Goal: Task Accomplishment & Management: Use online tool/utility

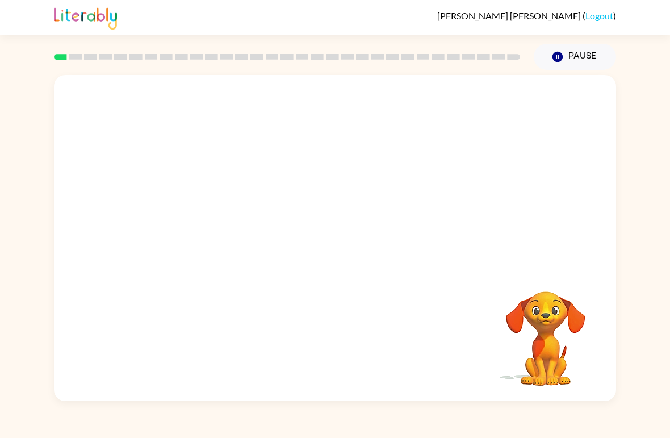
click at [558, 190] on video "Your browser must support playing .mp4 files to use Literably. Please try using…" at bounding box center [335, 171] width 562 height 192
click at [547, 341] on video "Your browser must support playing .mp4 files to use Literably. Please try using…" at bounding box center [546, 331] width 114 height 114
click at [546, 341] on video "Your browser must support playing .mp4 files to use Literably. Please try using…" at bounding box center [546, 331] width 114 height 114
click at [522, 317] on video "Your browser must support playing .mp4 files to use Literably. Please try using…" at bounding box center [546, 331] width 114 height 114
click at [545, 350] on video "Your browser must support playing .mp4 files to use Literably. Please try using…" at bounding box center [546, 331] width 114 height 114
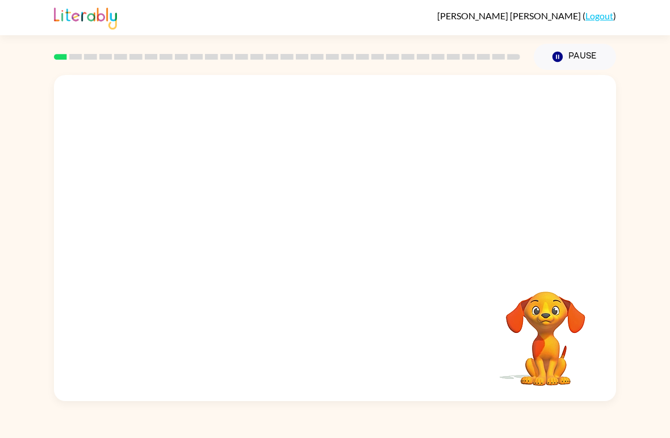
click at [61, 58] on rect at bounding box center [60, 57] width 13 height 6
click at [78, 41] on div at bounding box center [287, 57] width 480 height 40
click at [562, 54] on icon "Pause" at bounding box center [557, 57] width 12 height 12
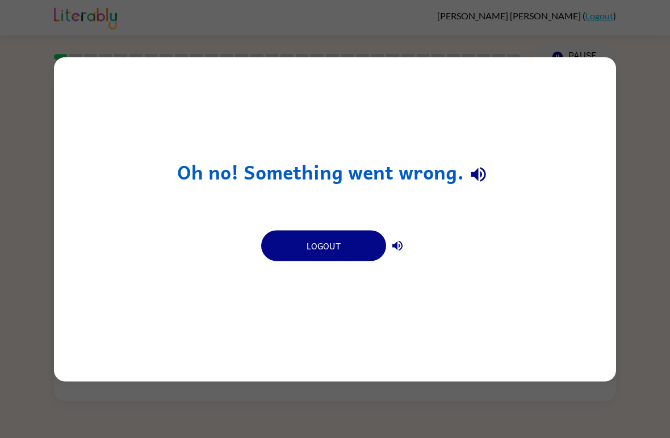
click at [400, 238] on icon "button" at bounding box center [397, 245] width 14 height 14
click at [347, 250] on button "Logout" at bounding box center [323, 245] width 125 height 31
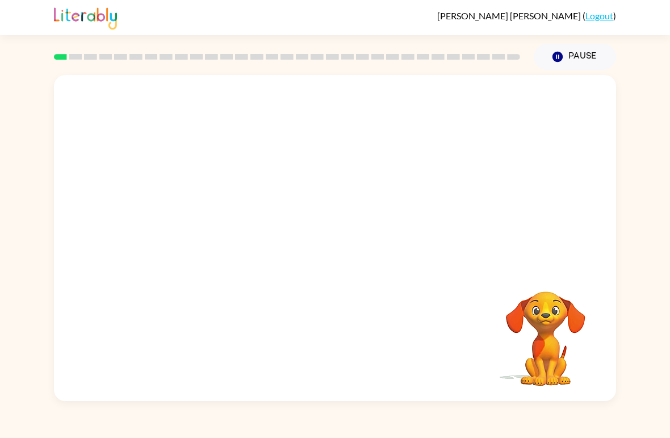
click at [303, 175] on video "Your browser must support playing .mp4 files to use Literably. Please try using…" at bounding box center [335, 171] width 562 height 192
click at [354, 241] on div at bounding box center [335, 243] width 73 height 41
click at [347, 237] on div at bounding box center [335, 243] width 73 height 41
click at [346, 241] on button "button" at bounding box center [335, 243] width 73 height 41
click at [584, 324] on video "Your browser must support playing .mp4 files to use Literably. Please try using…" at bounding box center [546, 331] width 114 height 114
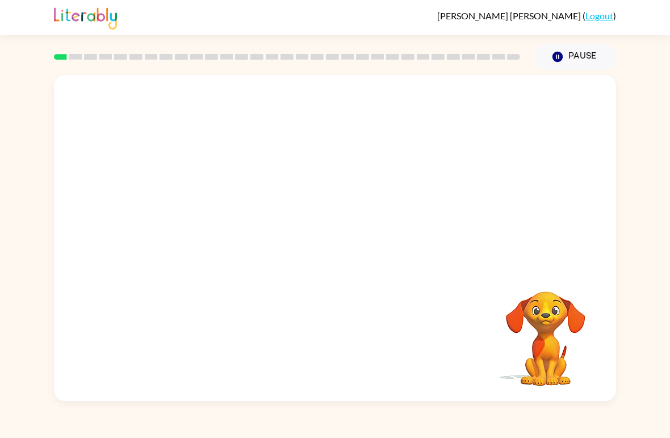
click at [565, 413] on div "[PERSON_NAME] ( Logout ) Pause Pause Your browser must support playing .mp4 fil…" at bounding box center [335, 219] width 670 height 438
click at [444, 354] on div "Your browser must support playing .mp4 files to use Literably. Please try using…" at bounding box center [335, 238] width 562 height 326
click at [467, 317] on div "Your browser must support playing .mp4 files to use Literably. Please try using…" at bounding box center [335, 238] width 562 height 326
click at [481, 308] on div "Your browser must support playing .mp4 files to use Literably. Please try using…" at bounding box center [335, 238] width 562 height 326
click at [465, 325] on div "Your browser must support playing .mp4 files to use Literably. Please try using…" at bounding box center [335, 238] width 562 height 326
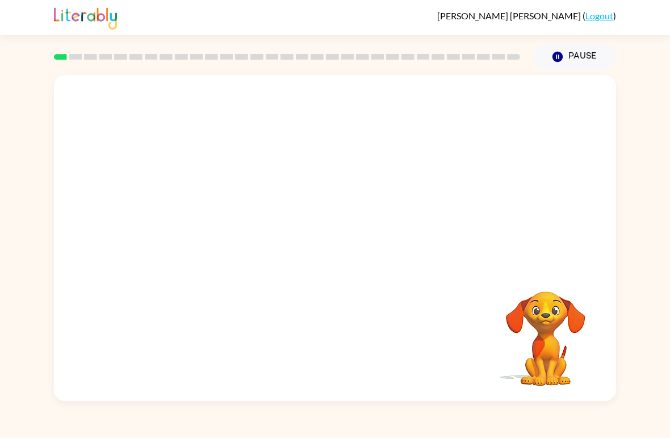
click at [443, 348] on div "Your browser must support playing .mp4 files to use Literably. Please try using…" at bounding box center [335, 238] width 562 height 326
click at [375, 285] on div "Your browser must support playing .mp4 files to use Literably. Please try using…" at bounding box center [335, 238] width 562 height 326
click at [282, 276] on div "Your browser must support playing .mp4 files to use Literably. Please try using…" at bounding box center [335, 238] width 562 height 326
click at [431, 270] on div "Your browser must support playing .mp4 files to use Literably. Please try using…" at bounding box center [335, 238] width 562 height 326
click at [430, 269] on div "Your browser must support playing .mp4 files to use Literably. Please try using…" at bounding box center [335, 238] width 562 height 326
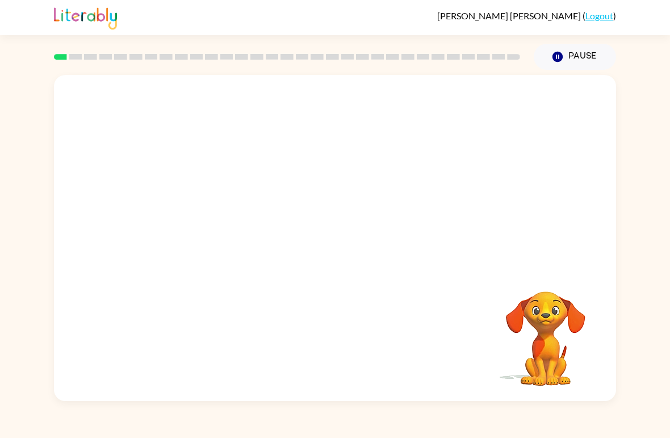
click at [450, 245] on div "Your browser must support playing .mp4 files to use Literably. Please try using…" at bounding box center [335, 238] width 562 height 326
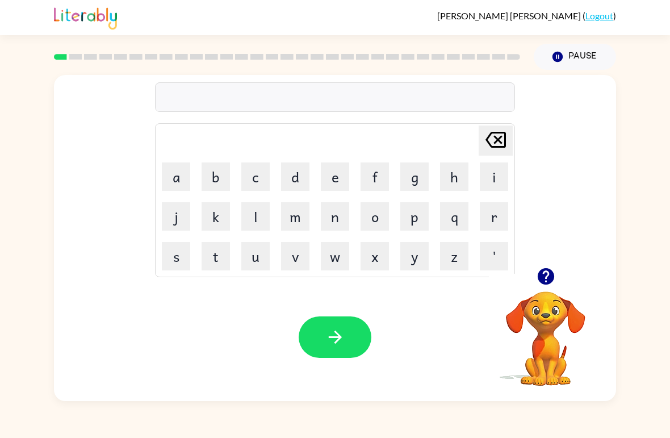
click at [212, 170] on button "b" at bounding box center [215, 176] width 28 height 28
click at [370, 214] on button "o" at bounding box center [374, 216] width 28 height 28
click at [499, 217] on button "r" at bounding box center [494, 216] width 28 height 28
click at [296, 173] on button "d" at bounding box center [295, 176] width 28 height 28
click at [342, 177] on button "e" at bounding box center [335, 176] width 28 height 28
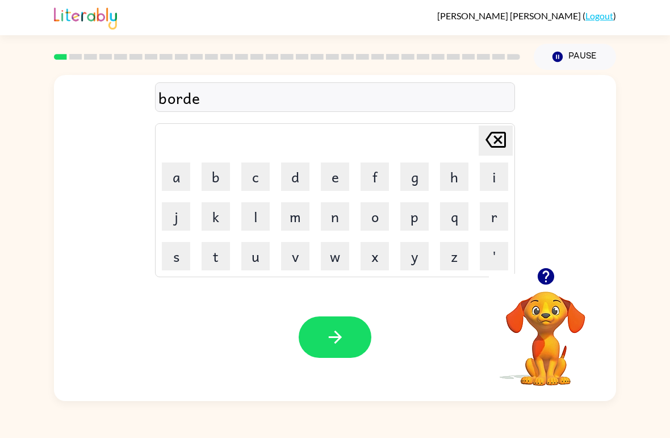
click at [486, 221] on button "r" at bounding box center [494, 216] width 28 height 28
click at [335, 313] on div "Your browser must support playing .mp4 files to use Literably. Please try using…" at bounding box center [335, 337] width 562 height 128
click at [346, 330] on button "button" at bounding box center [335, 336] width 73 height 41
click at [257, 170] on button "c" at bounding box center [255, 176] width 28 height 28
click at [171, 178] on button "a" at bounding box center [176, 176] width 28 height 28
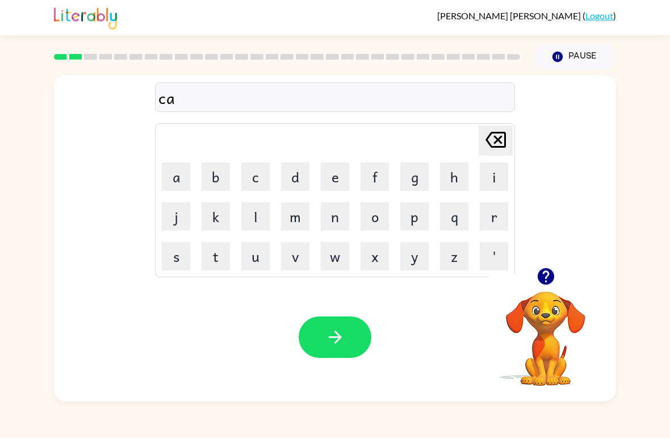
click at [265, 255] on button "u" at bounding box center [255, 256] width 28 height 28
click at [334, 219] on button "n" at bounding box center [335, 216] width 28 height 28
click at [217, 253] on button "t" at bounding box center [215, 256] width 28 height 28
click at [354, 327] on button "button" at bounding box center [335, 336] width 73 height 41
click at [544, 278] on icon "button" at bounding box center [545, 276] width 16 height 16
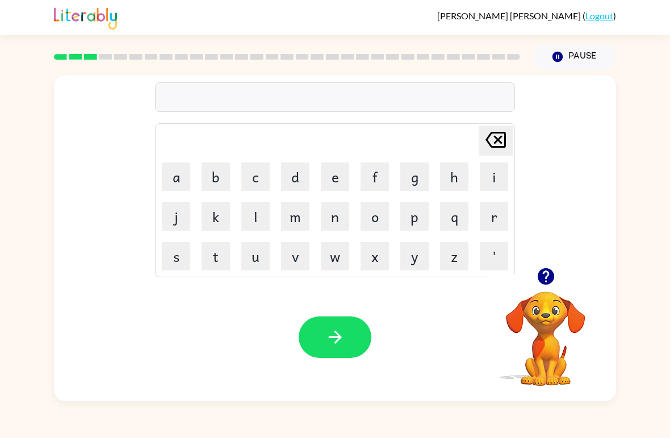
click at [254, 222] on button "l" at bounding box center [255, 216] width 28 height 28
click at [374, 215] on button "o" at bounding box center [374, 216] width 28 height 28
click at [275, 170] on table "[PERSON_NAME] last character input a b c d e f g h i j k l m n o p q r s t u v …" at bounding box center [335, 200] width 359 height 153
click at [259, 172] on button "c" at bounding box center [255, 176] width 28 height 28
click at [215, 229] on button "k" at bounding box center [215, 216] width 28 height 28
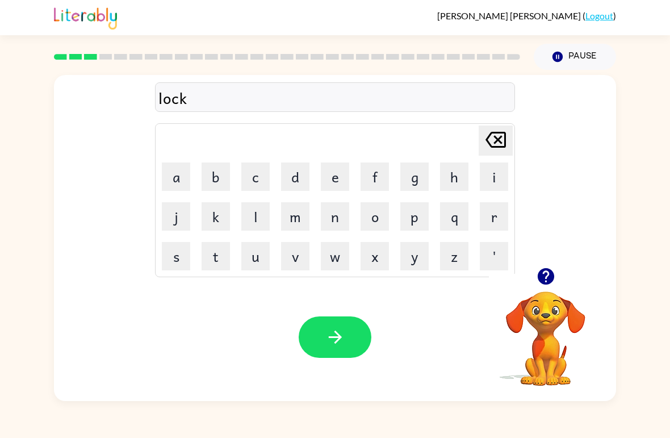
click at [334, 176] on button "e" at bounding box center [335, 176] width 28 height 28
click at [299, 175] on button "d" at bounding box center [295, 176] width 28 height 28
click at [350, 339] on button "button" at bounding box center [335, 336] width 73 height 41
click at [216, 256] on button "t" at bounding box center [215, 256] width 28 height 28
click at [335, 253] on button "w" at bounding box center [335, 256] width 28 height 28
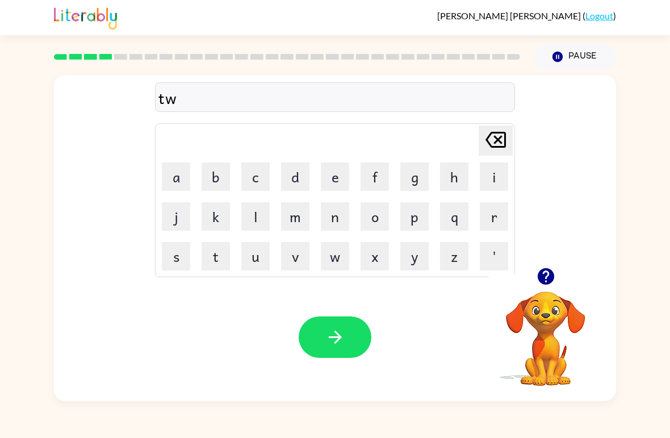
click at [493, 163] on button "i" at bounding box center [494, 176] width 28 height 28
click at [221, 257] on button "t" at bounding box center [215, 256] width 28 height 28
click at [330, 334] on icon "button" at bounding box center [335, 337] width 20 height 20
click at [533, 279] on button "button" at bounding box center [545, 276] width 29 height 29
click at [551, 271] on icon "button" at bounding box center [545, 276] width 16 height 16
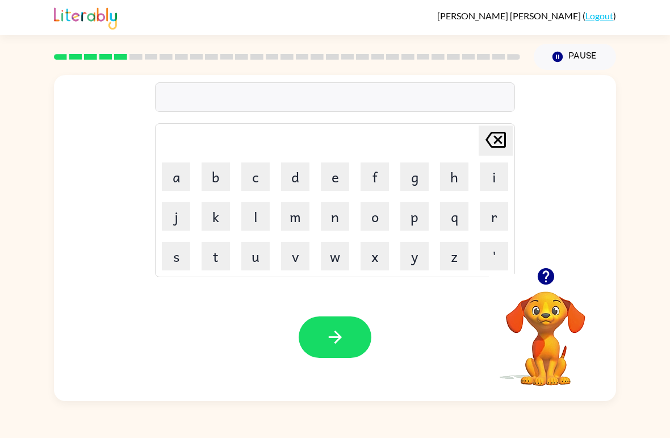
click at [297, 213] on button "m" at bounding box center [295, 216] width 28 height 28
click at [327, 177] on button "e" at bounding box center [335, 176] width 28 height 28
click at [490, 214] on button "r" at bounding box center [494, 216] width 28 height 28
click at [266, 215] on button "l" at bounding box center [255, 216] width 28 height 28
click at [180, 182] on button "a" at bounding box center [176, 176] width 28 height 28
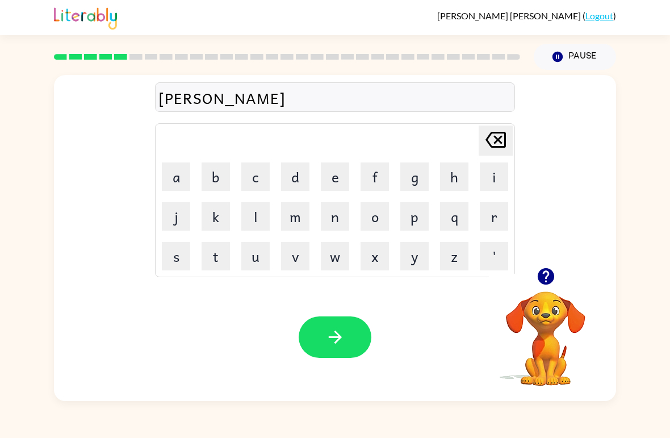
click at [295, 170] on button "d" at bounding box center [295, 176] width 28 height 28
click at [493, 176] on button "i" at bounding box center [494, 176] width 28 height 28
click at [331, 335] on icon "button" at bounding box center [335, 337] width 20 height 20
click at [216, 180] on button "b" at bounding box center [215, 176] width 28 height 28
click at [490, 166] on button "i" at bounding box center [494, 176] width 28 height 28
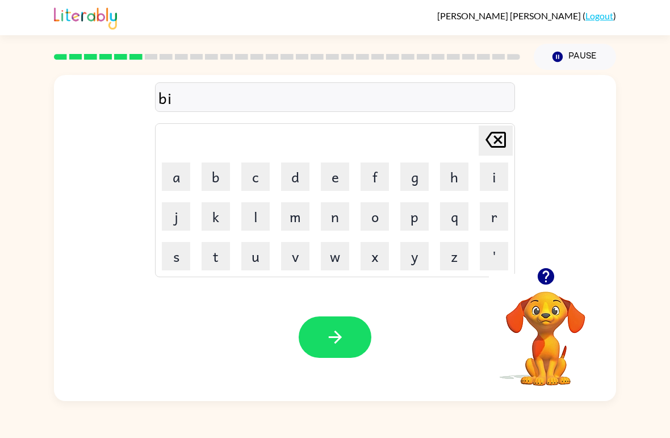
click at [456, 180] on button "h" at bounding box center [454, 176] width 28 height 28
click at [179, 216] on button "j" at bounding box center [176, 216] width 28 height 28
click at [485, 143] on icon "[PERSON_NAME] last character input" at bounding box center [495, 139] width 27 height 27
click at [182, 174] on button "a" at bounding box center [176, 176] width 28 height 28
click at [490, 177] on button "i" at bounding box center [494, 176] width 28 height 28
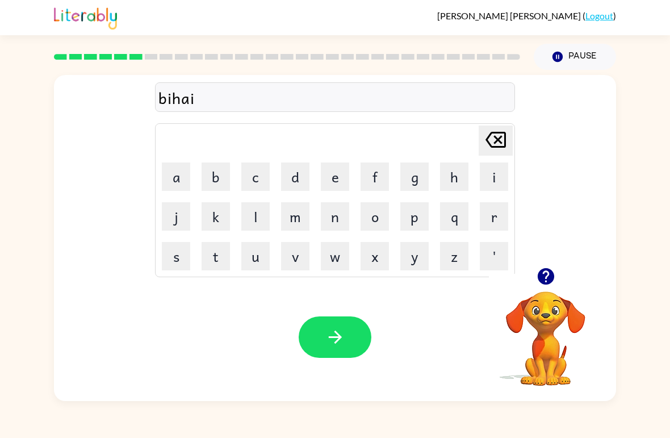
click at [322, 196] on table "[PERSON_NAME] last character input a b c d e f g h i j k l m n o p q r s t u v …" at bounding box center [335, 200] width 359 height 153
click at [488, 141] on icon "[PERSON_NAME] last character input" at bounding box center [495, 139] width 27 height 27
click at [489, 180] on button "i" at bounding box center [494, 176] width 28 height 28
click at [308, 189] on button "d" at bounding box center [295, 176] width 28 height 28
click at [494, 148] on icon at bounding box center [495, 140] width 20 height 16
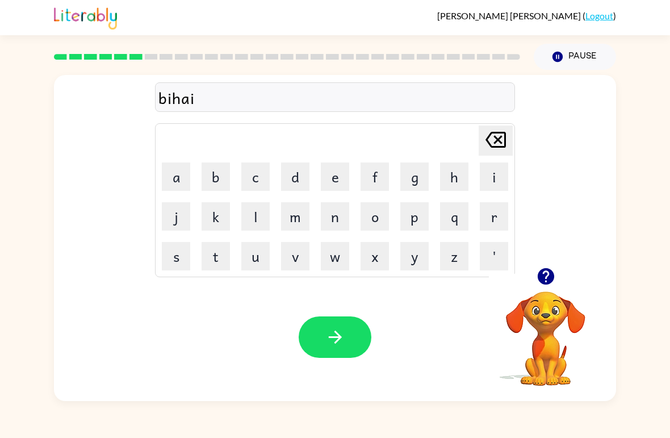
click at [506, 128] on icon "[PERSON_NAME] last character input" at bounding box center [495, 139] width 27 height 27
click at [494, 174] on button "i" at bounding box center [494, 176] width 28 height 28
click at [336, 206] on button "n" at bounding box center [335, 216] width 28 height 28
click at [350, 346] on button "button" at bounding box center [335, 336] width 73 height 41
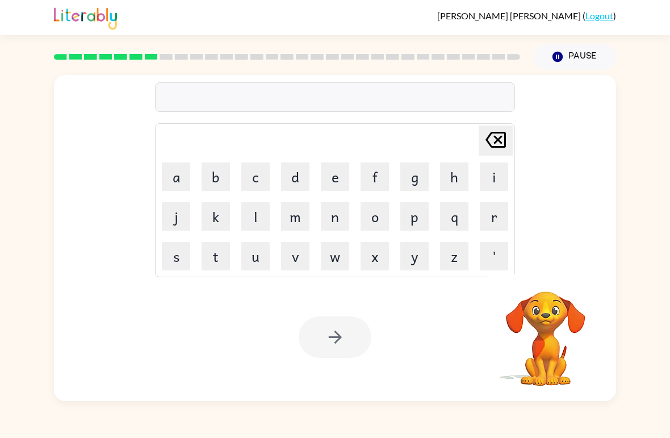
click at [646, 195] on div "[PERSON_NAME] last character input a b c d e f g h i j k l m n o p q r s t u v …" at bounding box center [335, 235] width 670 height 331
click at [217, 258] on button "t" at bounding box center [215, 256] width 28 height 28
click at [494, 215] on button "r" at bounding box center [494, 216] width 28 height 28
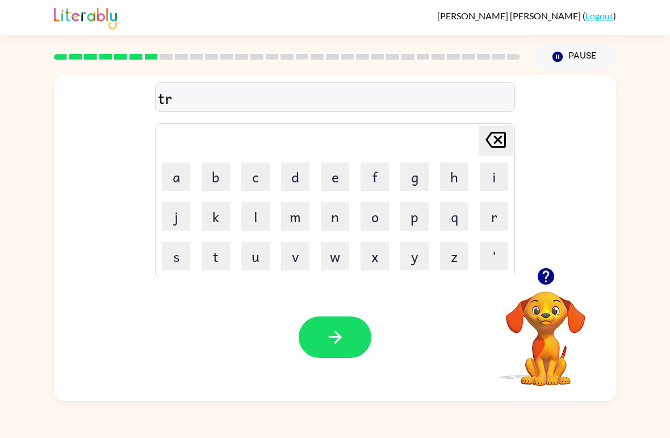
click at [491, 177] on button "i" at bounding box center [494, 176] width 28 height 28
click at [263, 180] on button "c" at bounding box center [255, 176] width 28 height 28
click at [369, 221] on button "o" at bounding box center [374, 216] width 28 height 28
click at [262, 216] on button "l" at bounding box center [255, 216] width 28 height 28
click at [330, 345] on icon "button" at bounding box center [335, 337] width 20 height 20
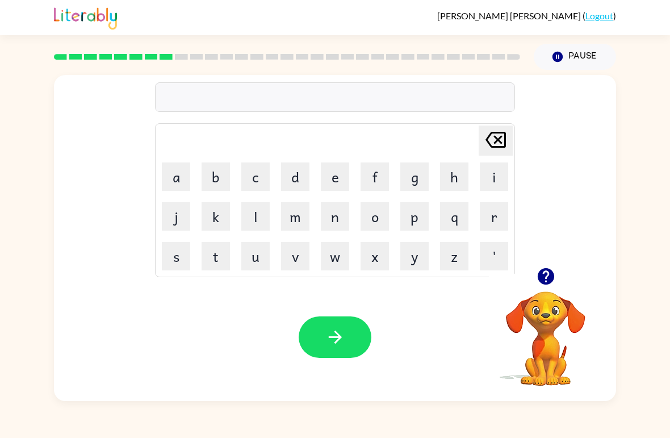
click at [305, 212] on button "m" at bounding box center [295, 216] width 28 height 28
click at [495, 181] on button "i" at bounding box center [494, 176] width 28 height 28
click at [492, 213] on button "r" at bounding box center [494, 216] width 28 height 28
click at [183, 174] on button "a" at bounding box center [176, 176] width 28 height 28
click at [417, 168] on button "g" at bounding box center [414, 176] width 28 height 28
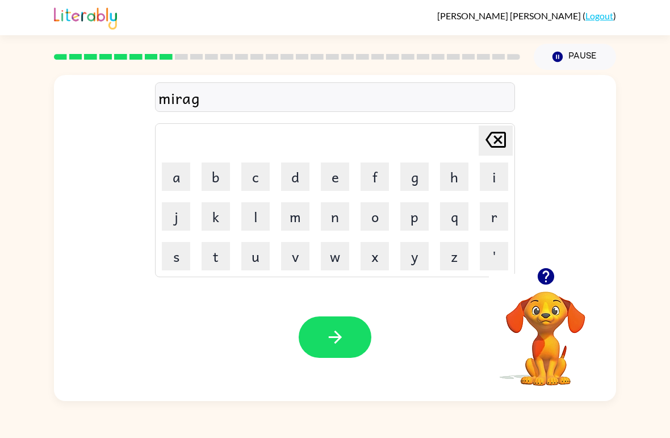
click at [382, 220] on button "o" at bounding box center [374, 216] width 28 height 28
click at [246, 216] on button "l" at bounding box center [255, 216] width 28 height 28
click at [333, 352] on button "button" at bounding box center [335, 336] width 73 height 41
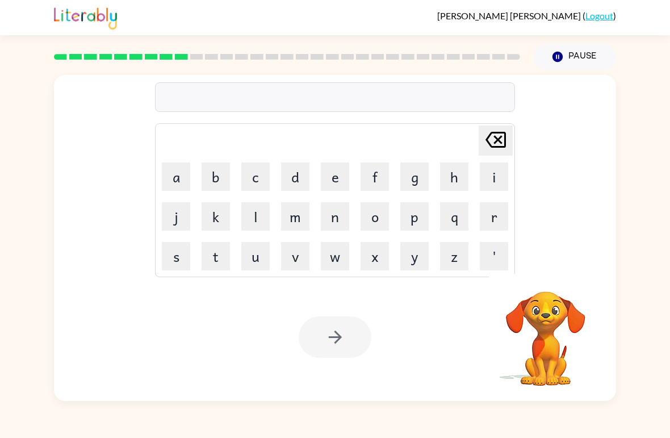
click at [284, 376] on div "Your browser must support playing .mp4 files to use Literably. Please try using…" at bounding box center [335, 337] width 562 height 128
click at [247, 332] on div "Your browser must support playing .mp4 files to use Literably. Please try using…" at bounding box center [335, 337] width 562 height 128
click at [516, 305] on video "Your browser must support playing .mp4 files to use Literably. Please try using…" at bounding box center [546, 331] width 114 height 114
click at [302, 217] on button "m" at bounding box center [295, 216] width 28 height 28
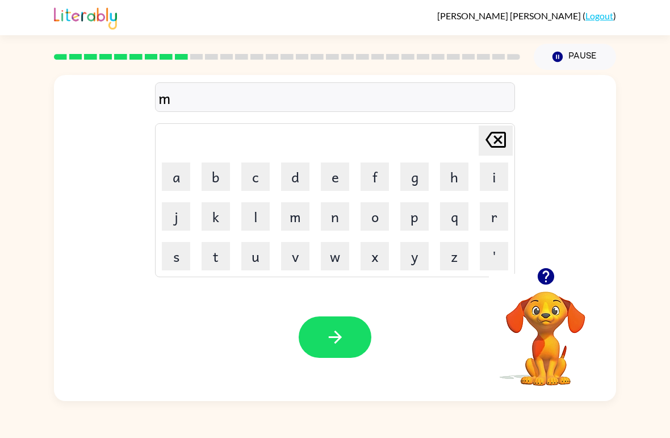
click at [490, 190] on button "i" at bounding box center [494, 176] width 28 height 28
click at [424, 186] on button "g" at bounding box center [414, 176] width 28 height 28
click at [371, 212] on button "o" at bounding box center [374, 216] width 28 height 28
click at [256, 210] on button "l" at bounding box center [255, 216] width 28 height 28
click at [342, 332] on icon "button" at bounding box center [335, 337] width 20 height 20
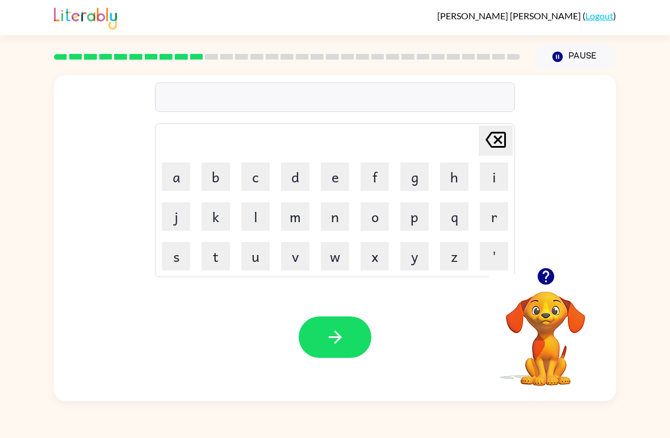
click at [289, 215] on button "m" at bounding box center [295, 216] width 28 height 28
click at [181, 180] on button "a" at bounding box center [176, 176] width 28 height 28
click at [333, 220] on button "n" at bounding box center [335, 216] width 28 height 28
click at [262, 170] on button "c" at bounding box center [255, 176] width 28 height 28
click at [376, 219] on button "o" at bounding box center [374, 216] width 28 height 28
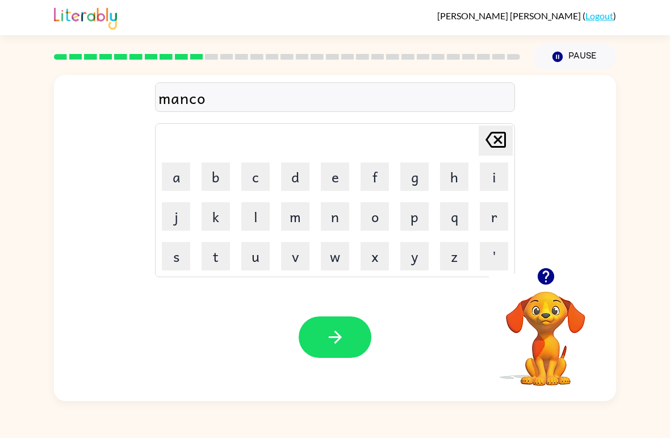
click at [244, 212] on button "l" at bounding box center [255, 216] width 28 height 28
click at [352, 329] on button "button" at bounding box center [335, 336] width 73 height 41
click at [222, 170] on button "b" at bounding box center [215, 176] width 28 height 28
click at [368, 211] on button "o" at bounding box center [374, 216] width 28 height 28
click at [264, 257] on button "u" at bounding box center [255, 256] width 28 height 28
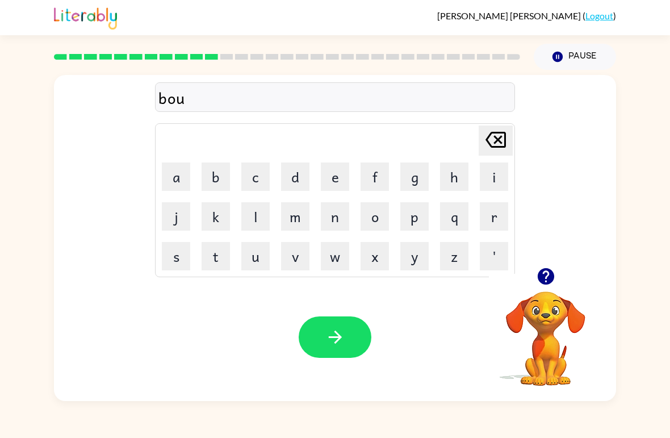
click at [212, 263] on button "t" at bounding box center [215, 256] width 28 height 28
click at [336, 339] on icon "button" at bounding box center [335, 337] width 20 height 20
click at [428, 180] on button "g" at bounding box center [414, 176] width 28 height 28
click at [488, 177] on button "i" at bounding box center [494, 176] width 28 height 28
click at [222, 247] on button "t" at bounding box center [215, 256] width 28 height 28
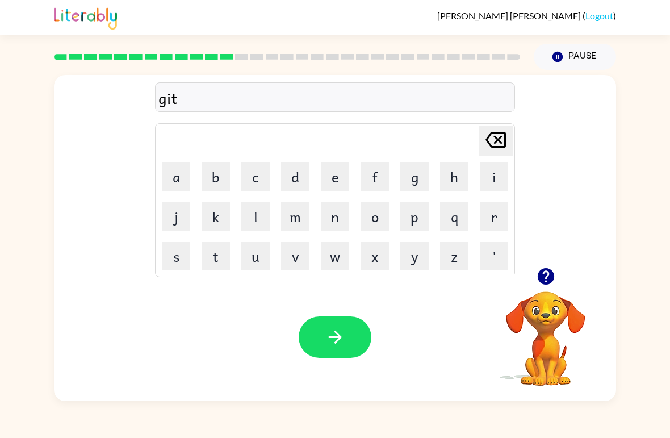
click at [173, 174] on button "a" at bounding box center [176, 176] width 28 height 28
